Goal: Information Seeking & Learning: Learn about a topic

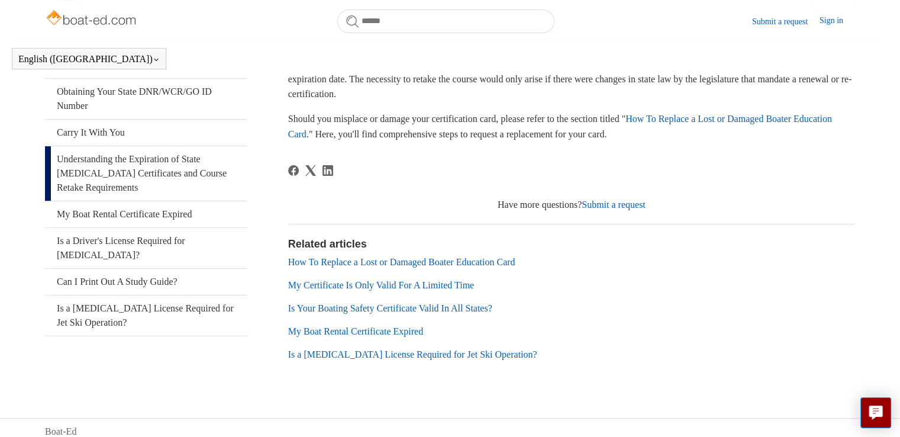
scroll to position [262, 0]
click at [358, 306] on link "Is Your Boating Safety Certificate Valid In All States?" at bounding box center [390, 307] width 204 height 10
click at [391, 287] on link "My Certificate Is Only Valid For A Limited Time" at bounding box center [381, 284] width 186 height 10
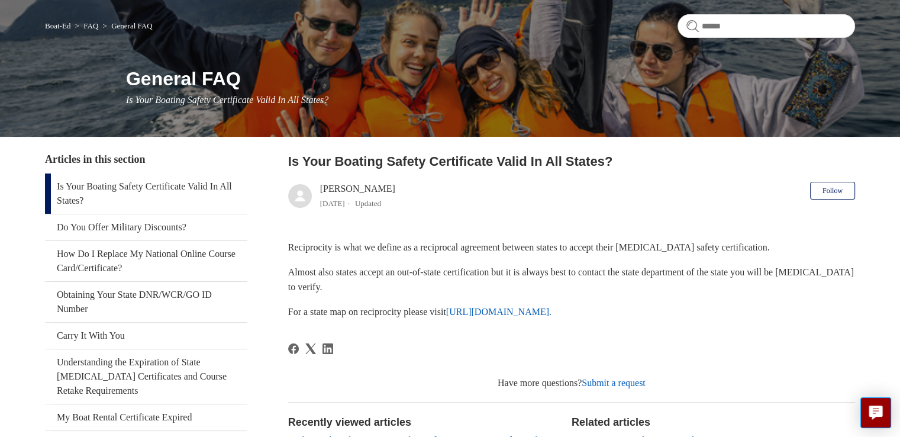
scroll to position [36, 0]
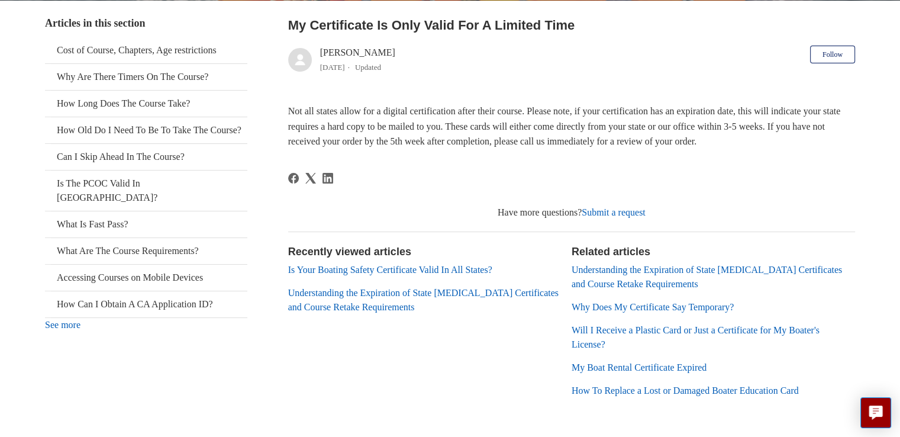
scroll to position [227, 0]
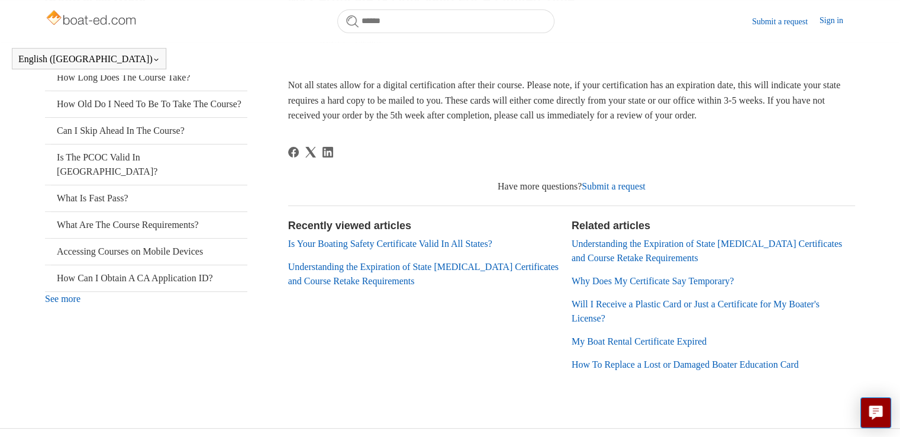
click at [658, 266] on ul "Understanding the Expiration of State Boating Certificates and Course Retake Re…" at bounding box center [714, 304] width 284 height 135
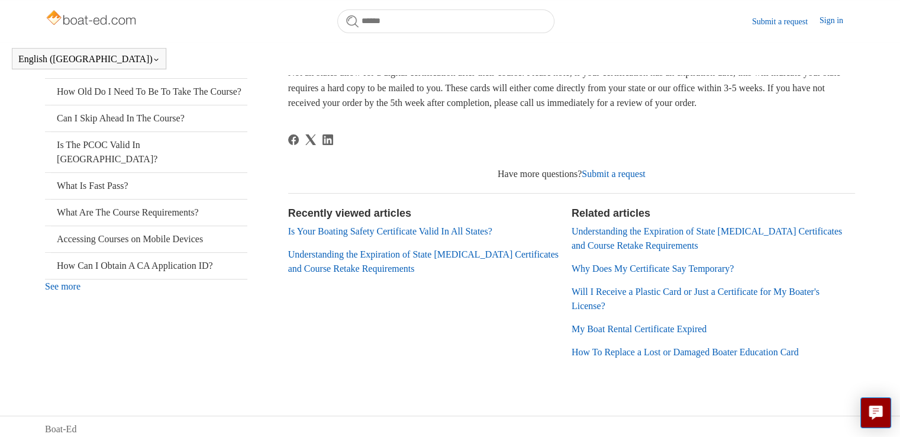
click at [654, 247] on link "Understanding the Expiration of State [MEDICAL_DATA] Certificates and Course Re…" at bounding box center [707, 238] width 271 height 24
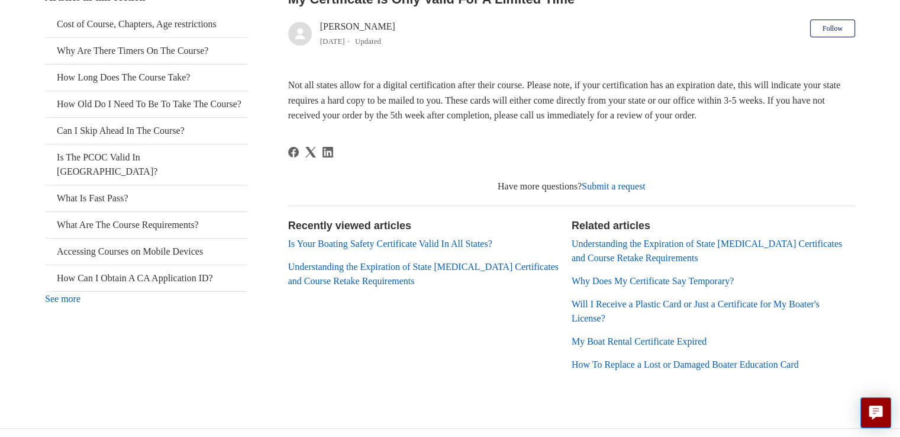
scroll to position [253, 0]
